Goal: Find specific page/section: Find specific page/section

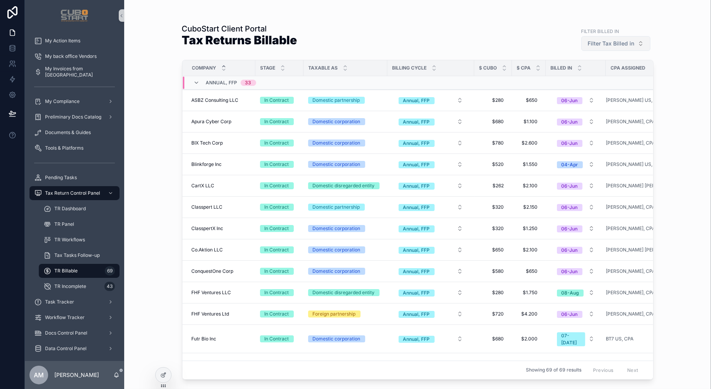
click at [641, 46] on button "Filter Tax Billed in" at bounding box center [616, 43] width 69 height 15
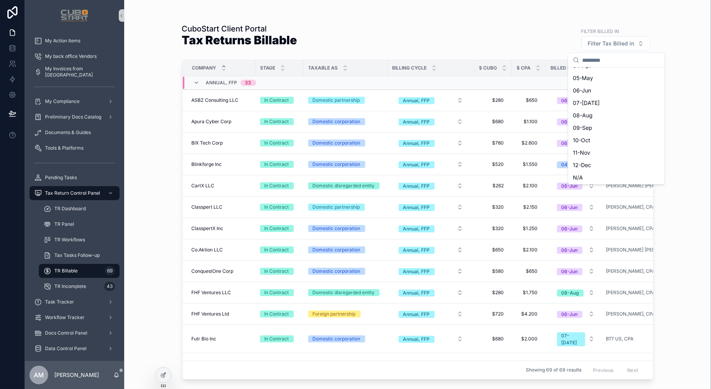
scroll to position [60, 0]
click at [588, 125] on div "09-Sep" at bounding box center [616, 127] width 93 height 12
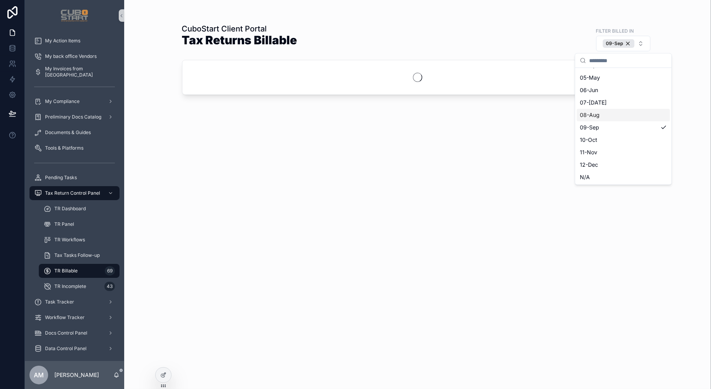
click at [596, 113] on div "08-Aug" at bounding box center [623, 115] width 93 height 12
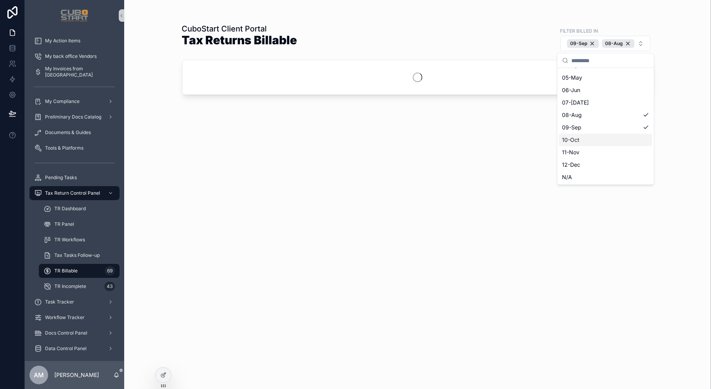
click at [594, 137] on div "10-Oct" at bounding box center [605, 140] width 93 height 12
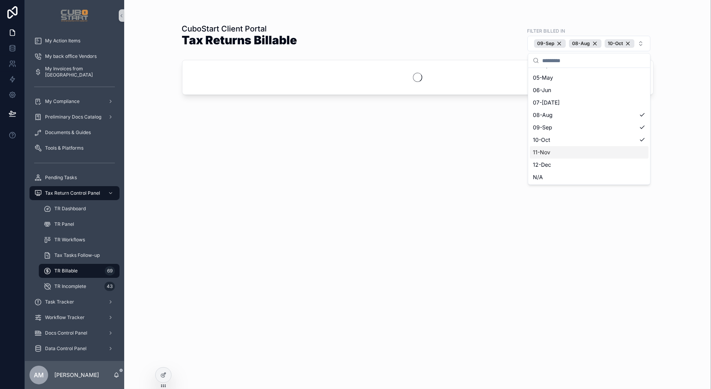
click at [591, 151] on div "11-Nov" at bounding box center [589, 152] width 119 height 12
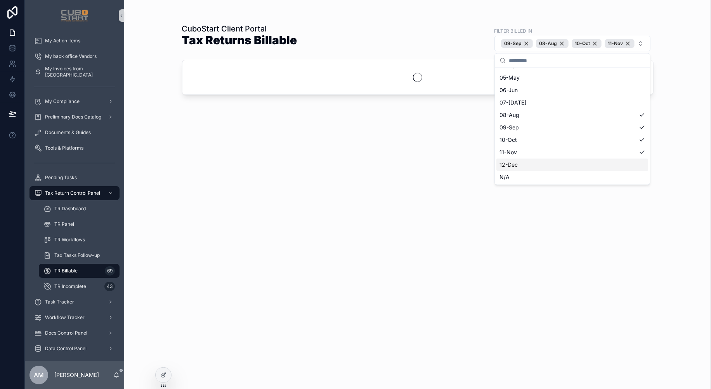
click at [574, 164] on div "12-Dec" at bounding box center [573, 164] width 152 height 12
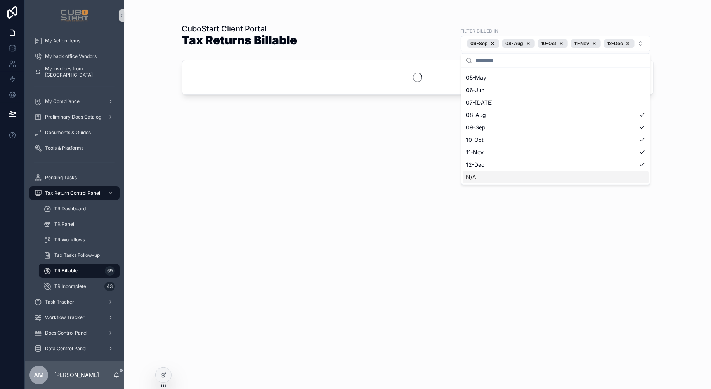
click at [657, 236] on div "CuboStart Client Portal Tax Returns Billable Filter Billed In [DATE]-Aug 10-[DA…" at bounding box center [418, 189] width 497 height 379
